Goal: Information Seeking & Learning: Learn about a topic

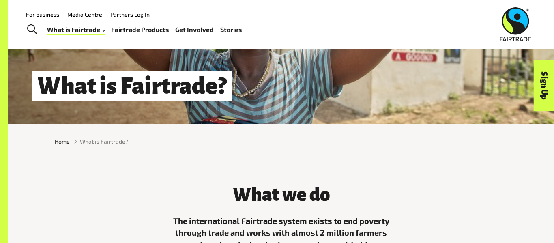
scroll to position [92, 0]
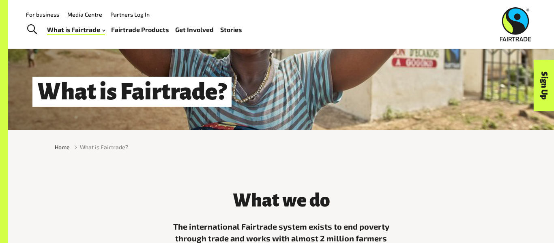
click at [149, 34] on link "Fairtrade Products" at bounding box center [140, 30] width 58 height 12
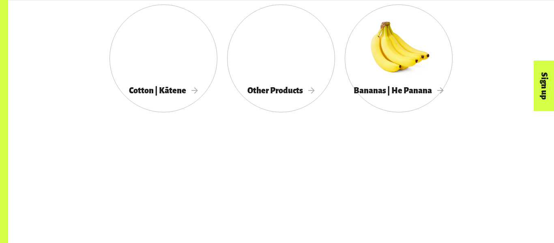
scroll to position [596, 0]
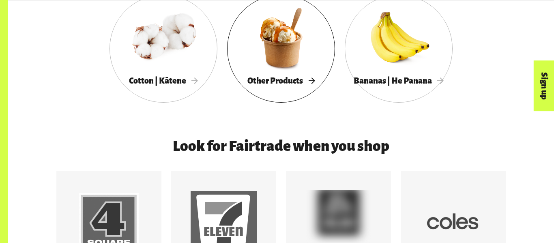
click at [227, 83] on div "Other Products" at bounding box center [281, 81] width 108 height 17
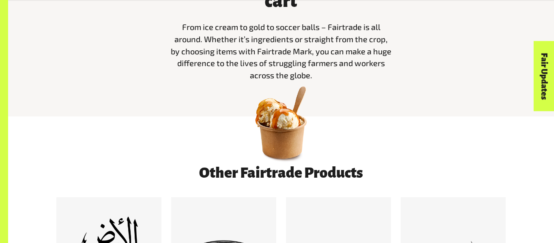
scroll to position [340, 0]
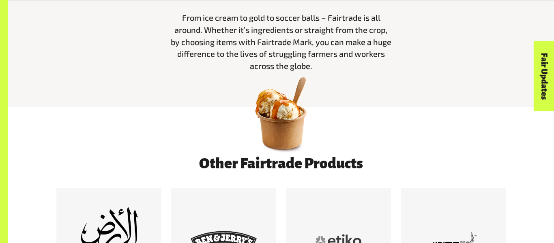
click at [297, 128] on img at bounding box center [281, 113] width 85 height 85
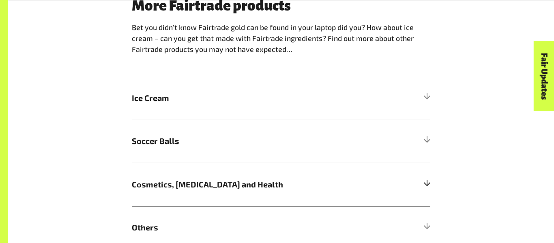
scroll to position [786, 0]
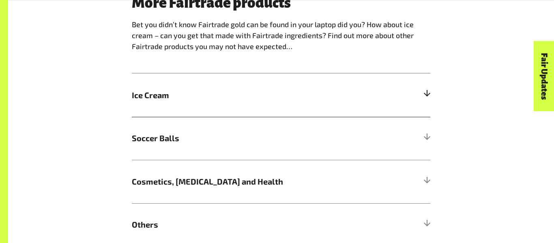
click at [247, 93] on span "Ice Cream" at bounding box center [244, 95] width 224 height 12
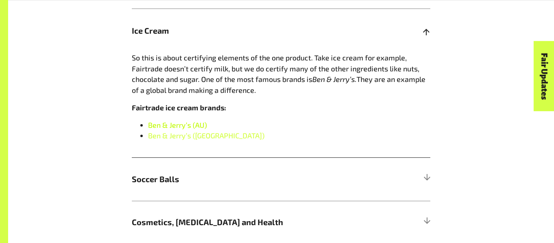
scroll to position [851, 0]
click at [194, 196] on h5 "Soccer Balls" at bounding box center [281, 178] width 299 height 43
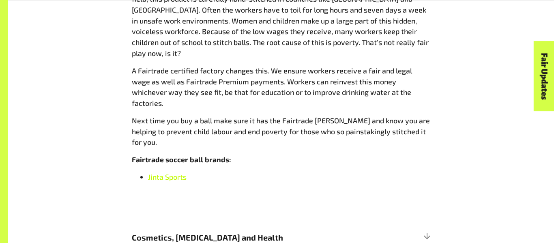
scroll to position [965, 0]
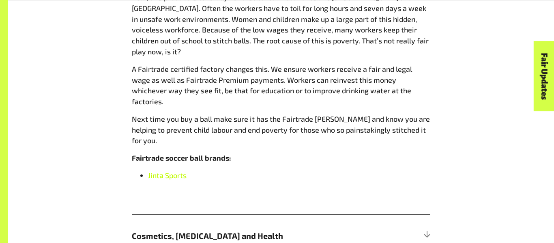
click at [163, 171] on span "Jinta Sports" at bounding box center [167, 175] width 39 height 9
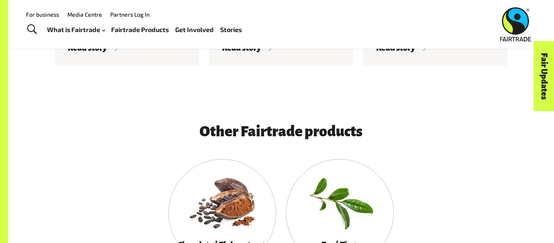
scroll to position [1706, 0]
click at [247, 186] on div at bounding box center [222, 201] width 108 height 70
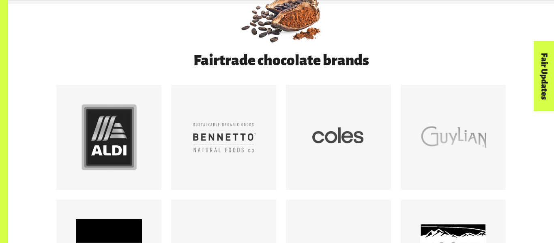
scroll to position [425, 0]
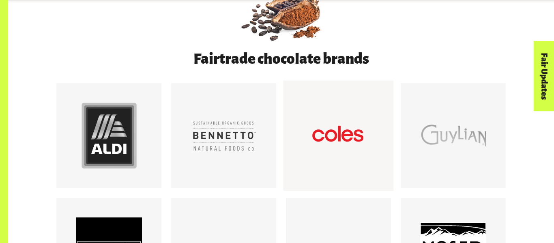
click at [319, 121] on div at bounding box center [339, 136] width 66 height 66
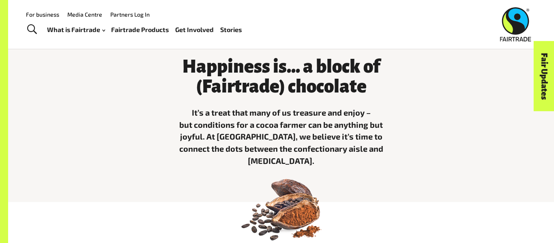
scroll to position [217, 0]
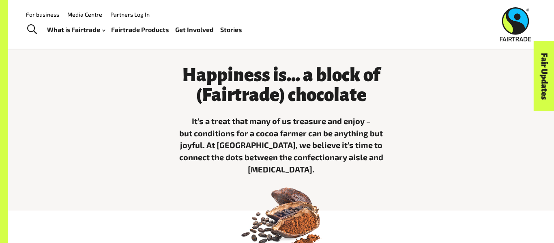
click at [28, 29] on span "Toggle Search" at bounding box center [32, 29] width 10 height 11
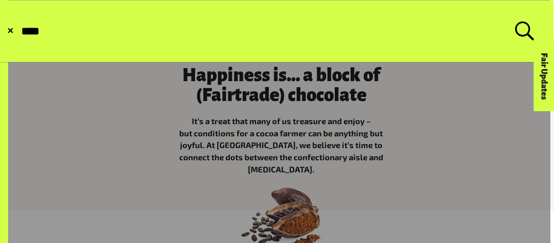
type input "****"
click at [20, 31] on button "Submit Search" at bounding box center [20, 31] width 0 height 0
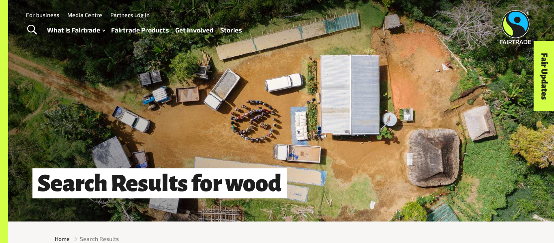
click at [38, 26] on link "Toggle Search" at bounding box center [32, 30] width 20 height 20
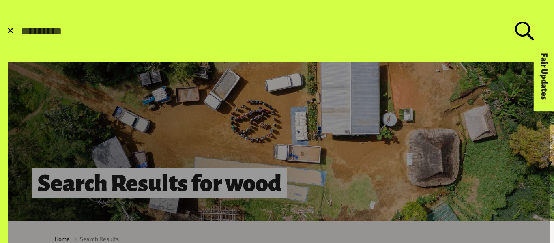
click at [143, 32] on input "Search for:" at bounding box center [267, 31] width 495 height 14
type input "*****"
click at [20, 31] on button "Submit Search" at bounding box center [20, 31] width 0 height 0
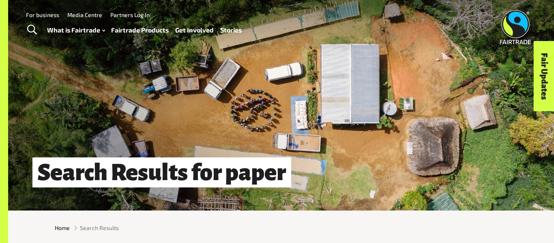
scroll to position [10, 0]
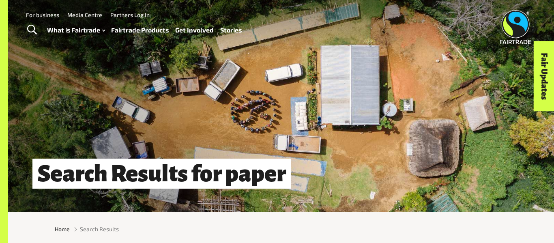
click at [39, 16] on link "For business" at bounding box center [42, 14] width 33 height 7
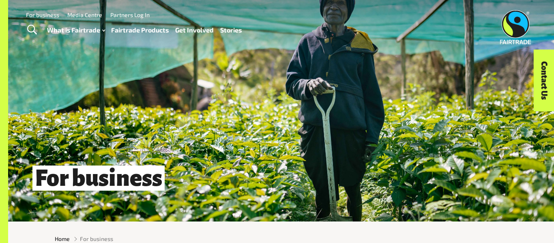
click at [31, 27] on span "Toggle Search" at bounding box center [32, 30] width 10 height 11
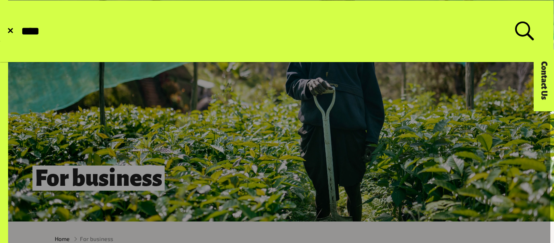
type input "****"
click at [20, 31] on button "Submit Search" at bounding box center [20, 31] width 0 height 0
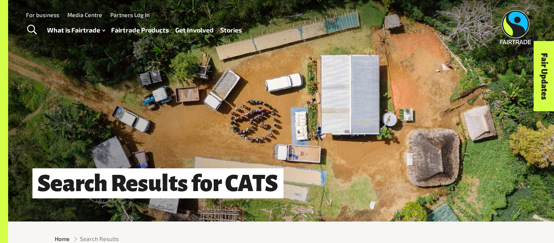
click at [39, 25] on link "Toggle Search" at bounding box center [32, 30] width 20 height 20
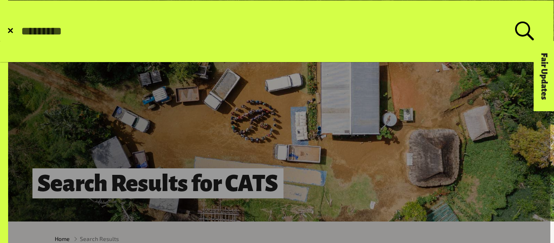
click at [63, 28] on input "Search for:" at bounding box center [267, 31] width 495 height 14
type input "*"
type input "**********"
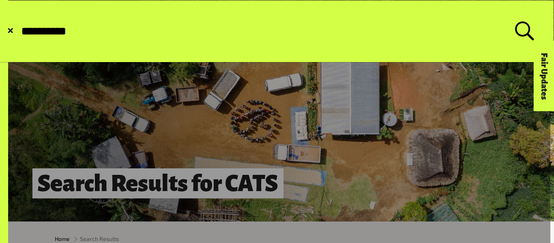
click at [20, 31] on button "Submit Search" at bounding box center [20, 31] width 0 height 0
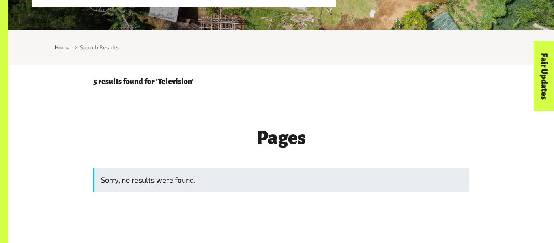
scroll to position [205, 0]
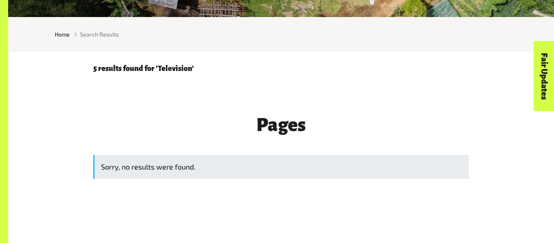
click at [141, 164] on div "Sorry, no results were found." at bounding box center [281, 167] width 376 height 24
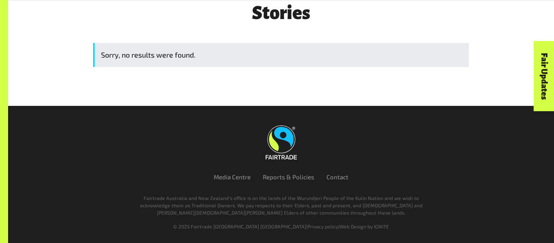
scroll to position [0, 0]
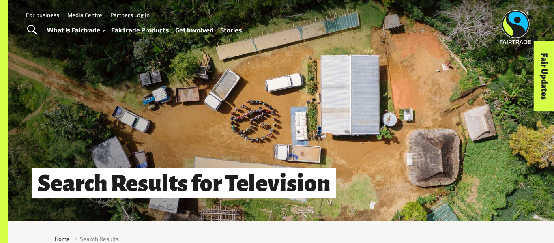
click at [34, 28] on span "Toggle Search" at bounding box center [32, 30] width 10 height 11
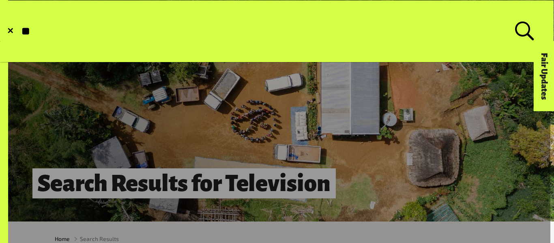
type input "**"
click at [20, 31] on button "Submit Search" at bounding box center [20, 31] width 0 height 0
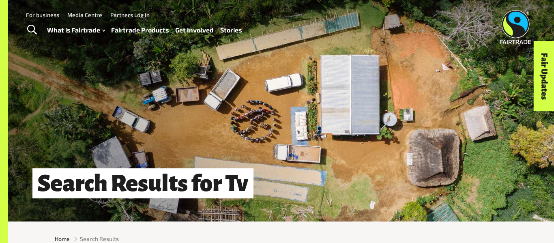
click at [34, 28] on span "Toggle Search" at bounding box center [32, 30] width 10 height 11
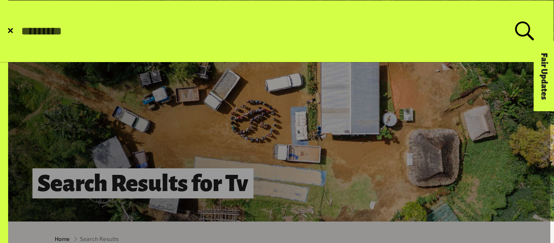
click at [151, 36] on input "Search for:" at bounding box center [267, 31] width 495 height 14
type input "*"
type input "****"
click at [20, 31] on button "Submit Search" at bounding box center [20, 31] width 0 height 0
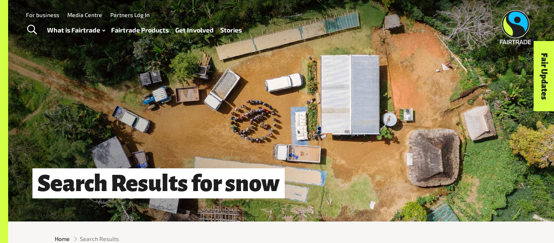
click at [40, 21] on link "Toggle Search" at bounding box center [32, 30] width 20 height 20
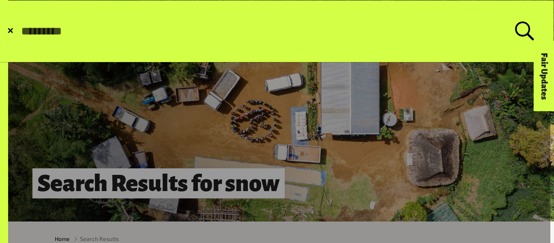
click at [61, 26] on input "Search for:" at bounding box center [267, 31] width 495 height 14
type input "*"
type input "******"
click at [20, 31] on button "Submit Search" at bounding box center [20, 31] width 0 height 0
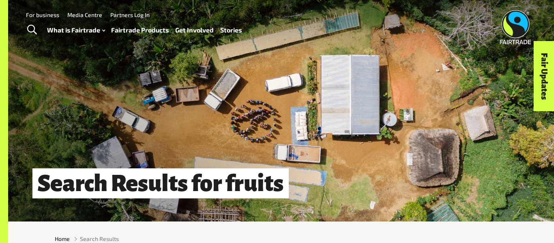
click at [31, 20] on link "Toggle Search" at bounding box center [32, 30] width 20 height 20
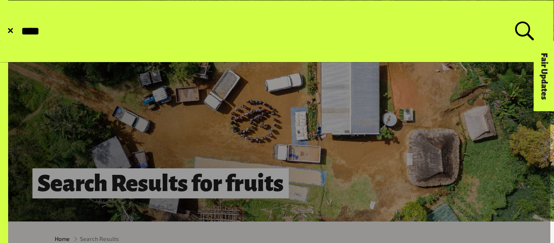
type input "****"
click at [20, 31] on button "Submit Search" at bounding box center [20, 31] width 0 height 0
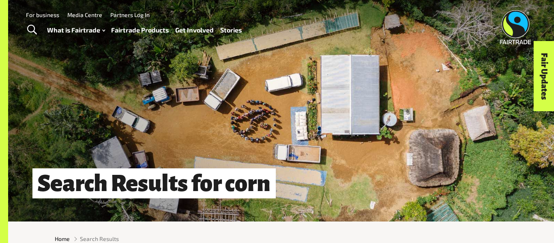
click at [41, 28] on link "Toggle Search" at bounding box center [32, 30] width 20 height 20
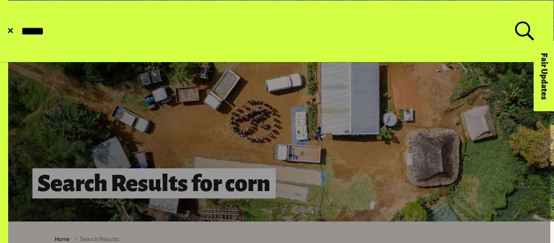
type input "*****"
click at [20, 31] on button "Submit Search" at bounding box center [20, 31] width 0 height 0
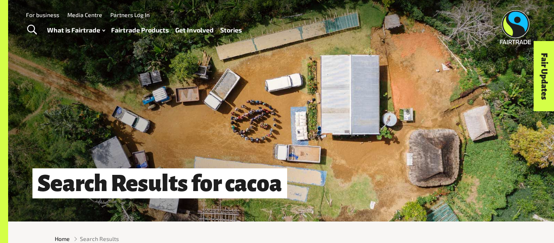
click at [528, 31] on img at bounding box center [515, 27] width 31 height 34
